Goal: Task Accomplishment & Management: Manage account settings

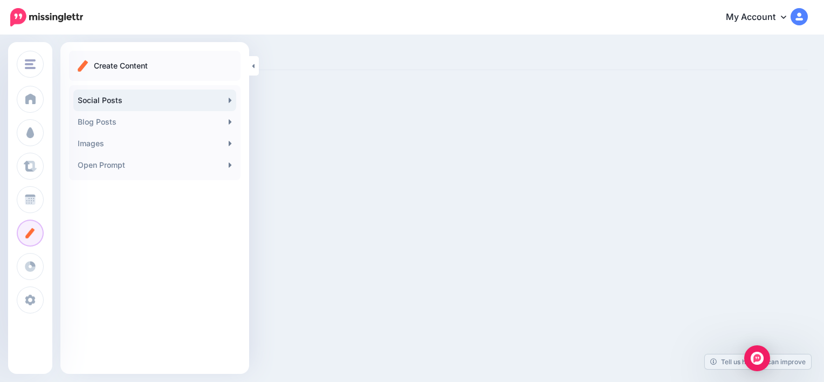
click at [124, 101] on link "Social Posts" at bounding box center [154, 100] width 163 height 22
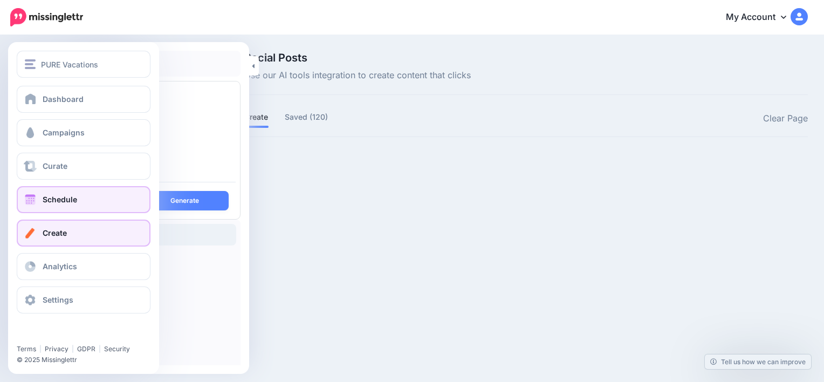
click at [82, 189] on link "Schedule" at bounding box center [84, 199] width 134 height 27
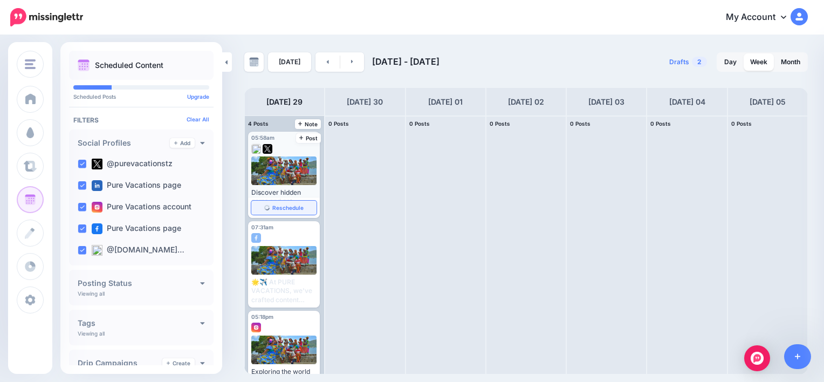
click at [279, 209] on span "Reschedule" at bounding box center [287, 207] width 31 height 5
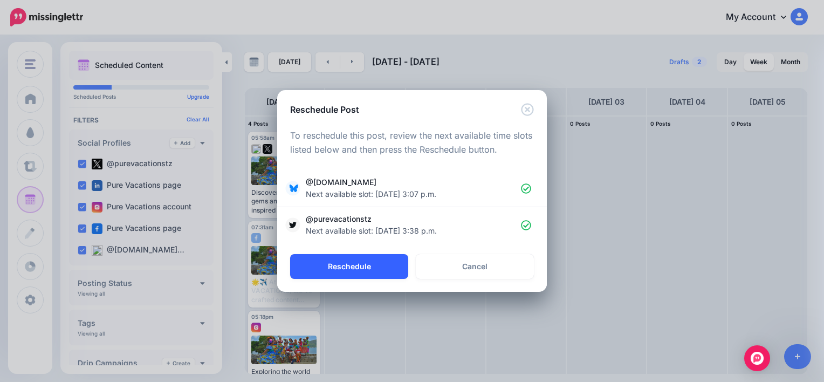
click at [368, 260] on button "Reschedule" at bounding box center [349, 266] width 118 height 25
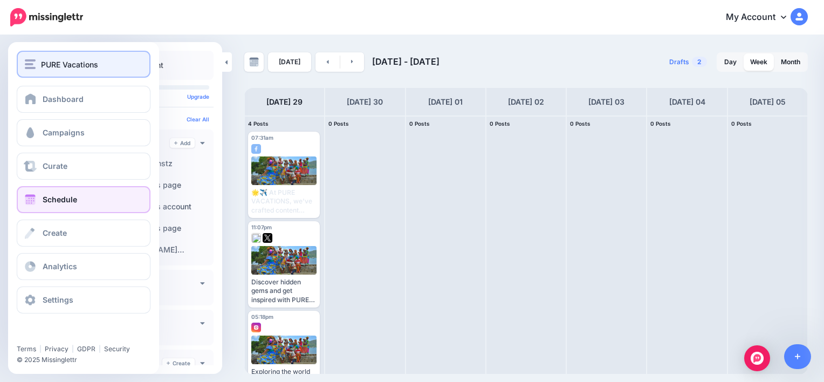
click at [39, 67] on div "PURE Vacations" at bounding box center [83, 64] width 117 height 12
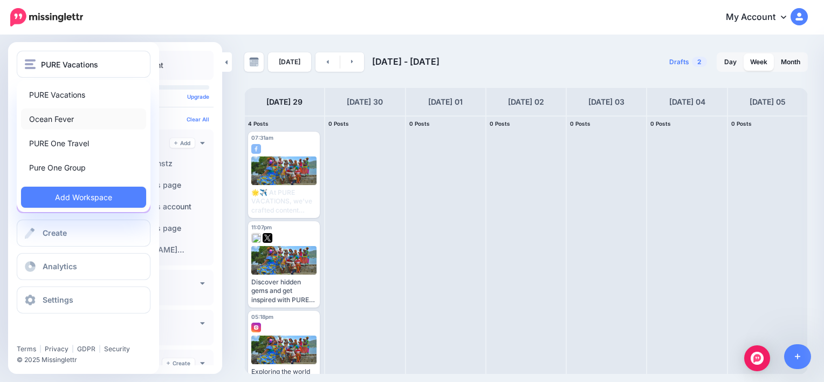
click at [49, 114] on link "Ocean Fever" at bounding box center [83, 118] width 125 height 21
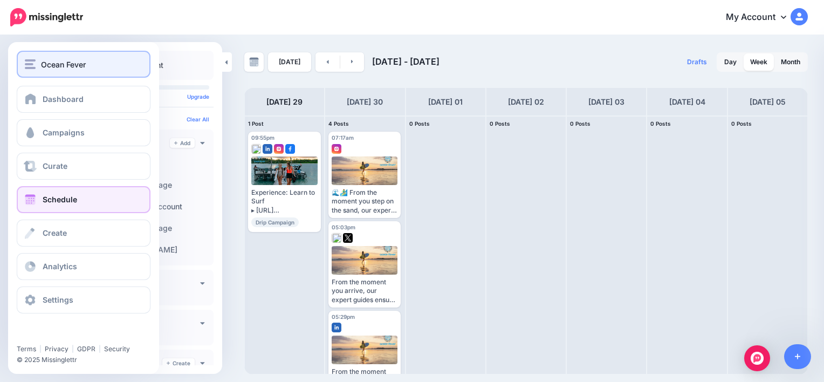
click at [43, 65] on span "Ocean Fever" at bounding box center [63, 64] width 45 height 12
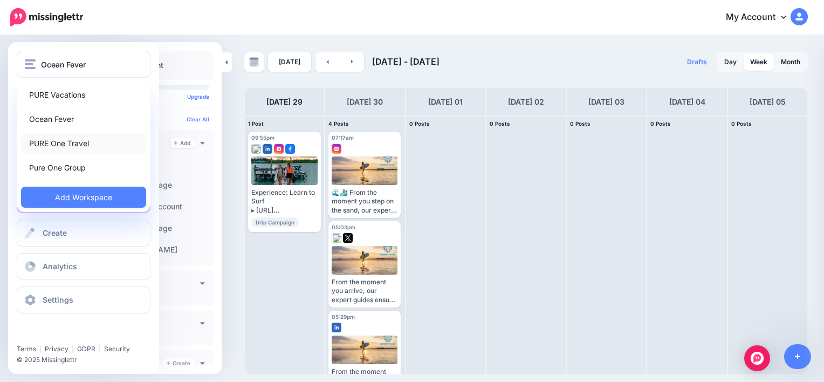
click at [52, 141] on link "PURE One Travel" at bounding box center [83, 143] width 125 height 21
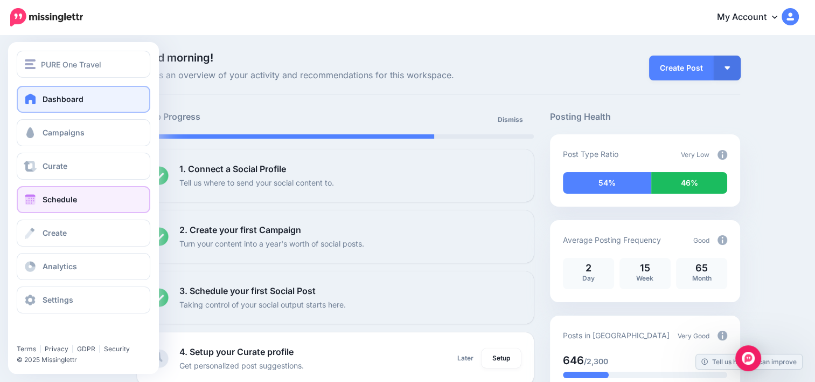
click at [47, 206] on link "Schedule" at bounding box center [84, 199] width 134 height 27
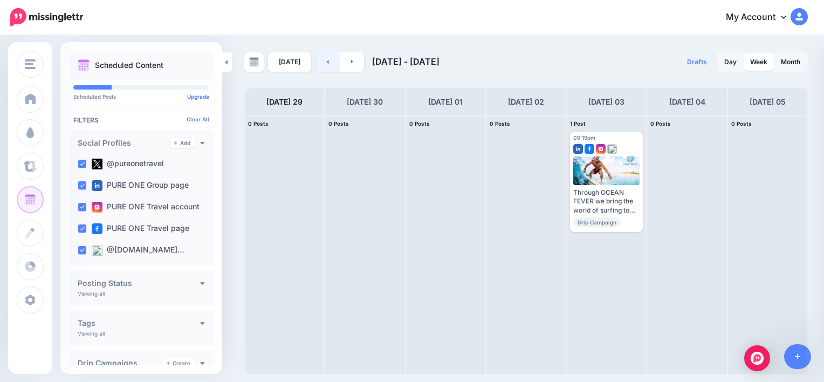
click at [327, 63] on link at bounding box center [327, 61] width 24 height 19
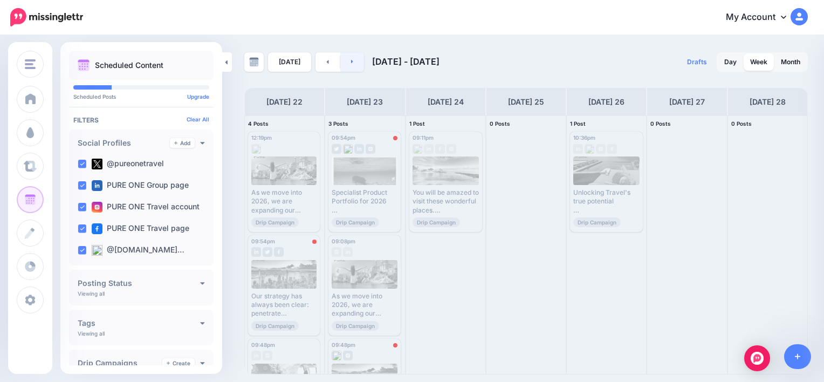
click at [351, 62] on icon at bounding box center [352, 61] width 3 height 6
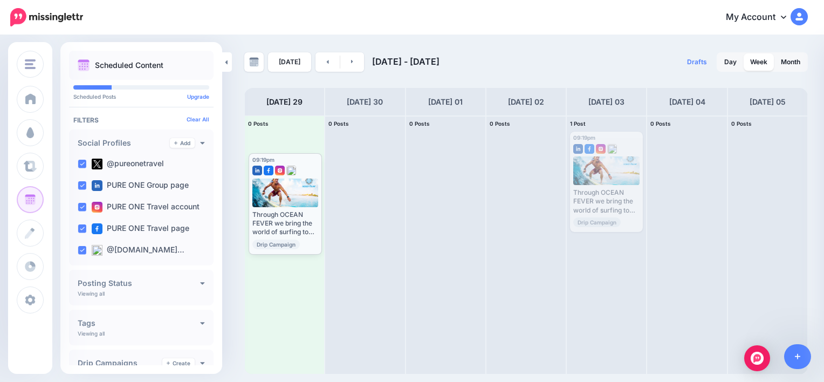
drag, startPoint x: 627, startPoint y: 140, endPoint x: 306, endPoint y: 162, distance: 321.9
